Goal: Task Accomplishment & Management: Use online tool/utility

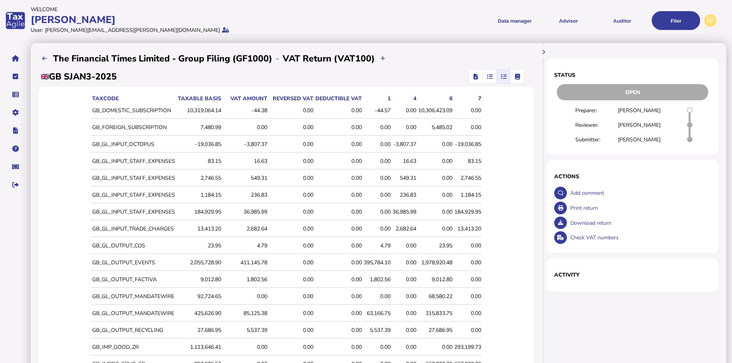
click at [412, 176] on div "549.31" at bounding box center [404, 177] width 24 height 7
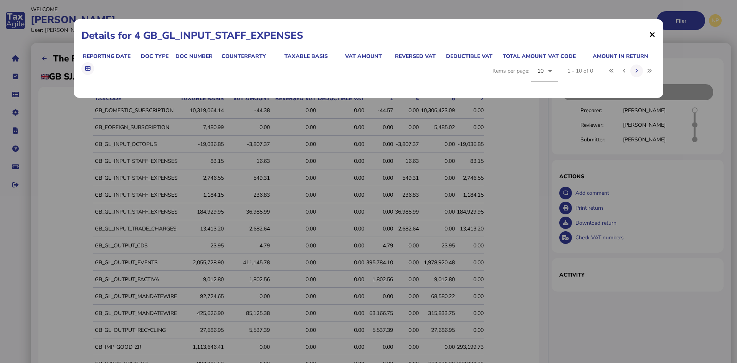
click at [653, 33] on span "×" at bounding box center [652, 34] width 7 height 15
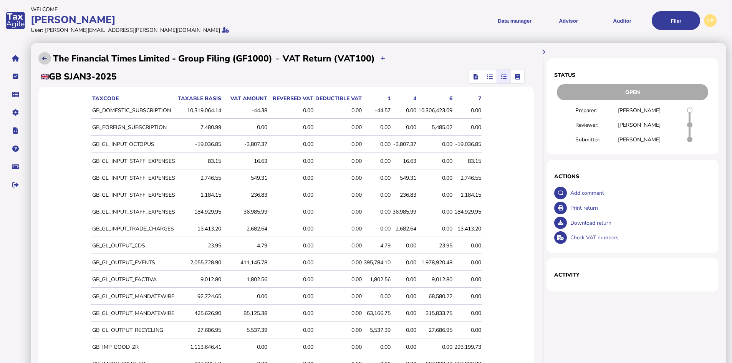
click at [43, 56] on icon at bounding box center [44, 58] width 5 height 5
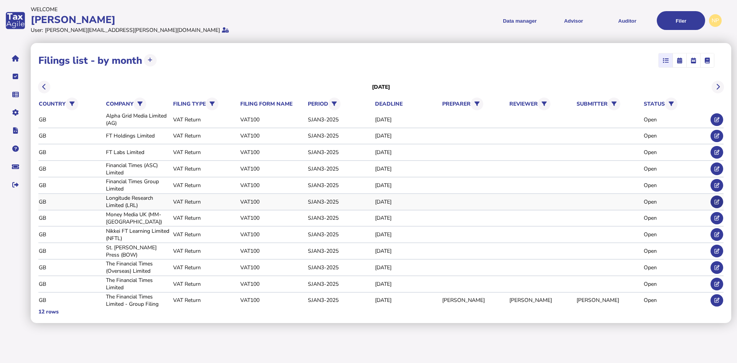
click at [718, 201] on icon at bounding box center [717, 201] width 5 height 5
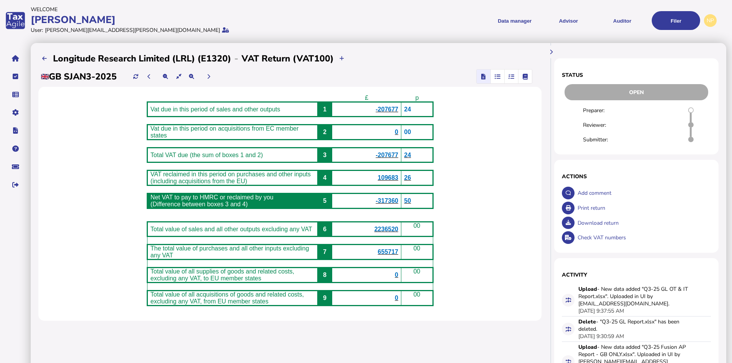
click at [511, 76] on icon "button" at bounding box center [511, 76] width 6 height 0
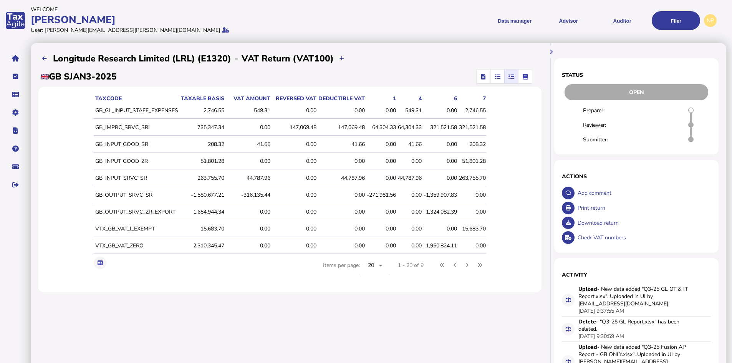
click at [410, 110] on div "549.31" at bounding box center [410, 110] width 24 height 7
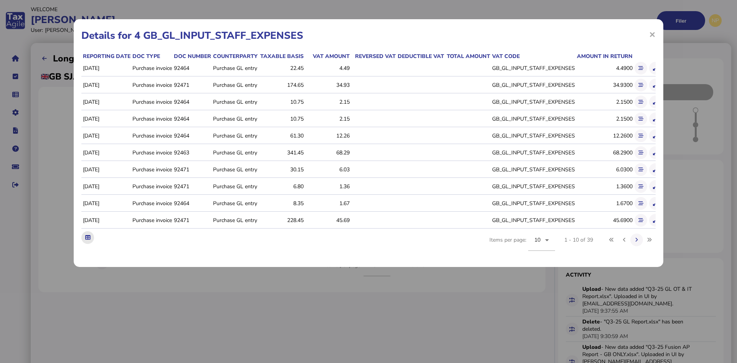
click at [88, 240] on icon at bounding box center [87, 237] width 5 height 5
click at [654, 34] on span "×" at bounding box center [652, 34] width 7 height 15
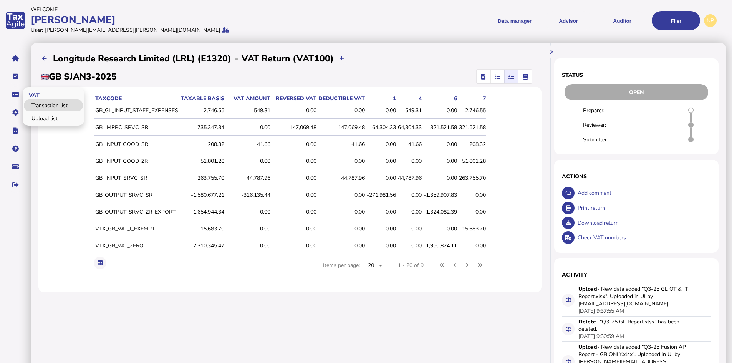
click at [43, 103] on link "Transaction list" at bounding box center [53, 105] width 59 height 12
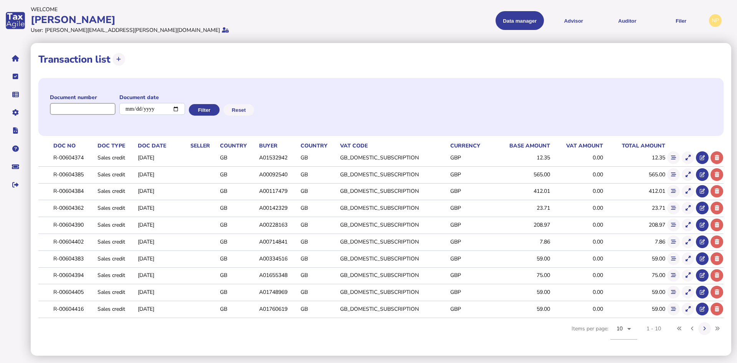
click at [95, 108] on input "input" at bounding box center [83, 109] width 66 height 12
type input "*****"
click at [214, 109] on button "Filter" at bounding box center [203, 110] width 31 height 12
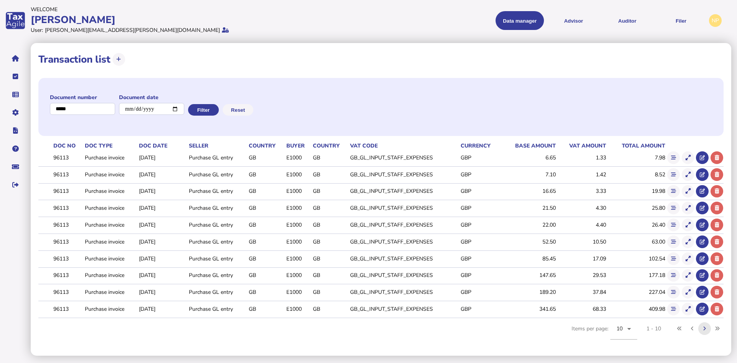
click at [704, 327] on icon at bounding box center [705, 328] width 3 height 5
